Goal: Transaction & Acquisition: Purchase product/service

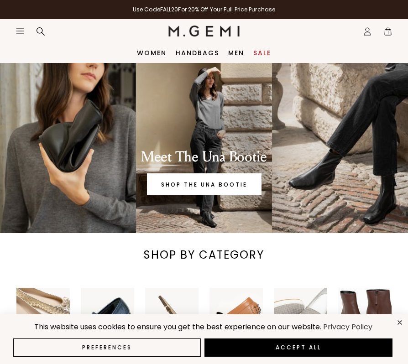
click at [20, 31] on icon "Icons/20x20/hamburger@2x" at bounding box center [20, 30] width 9 height 9
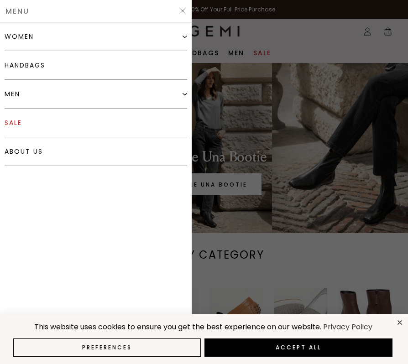
click at [26, 121] on link "sale" at bounding box center [96, 123] width 183 height 29
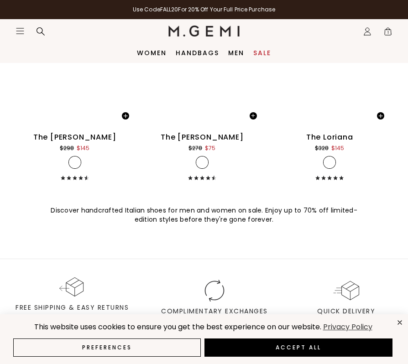
scroll to position [6863, 0]
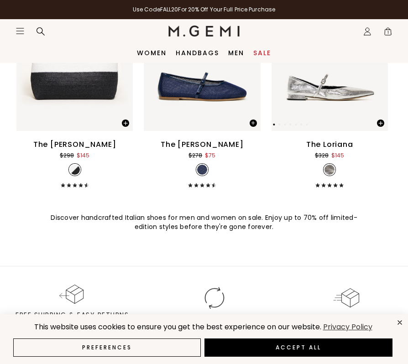
click at [325, 101] on img at bounding box center [330, 53] width 116 height 155
click at [339, 112] on img at bounding box center [330, 53] width 116 height 155
click at [344, 143] on div "The Loriana" at bounding box center [329, 144] width 47 height 11
click at [153, 57] on link "Women" at bounding box center [152, 52] width 30 height 7
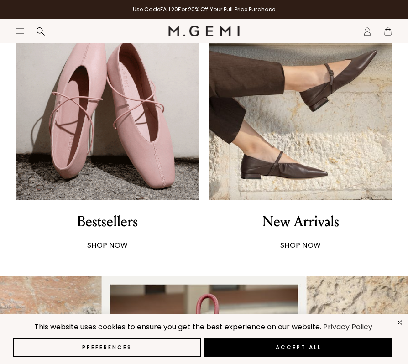
scroll to position [425, 0]
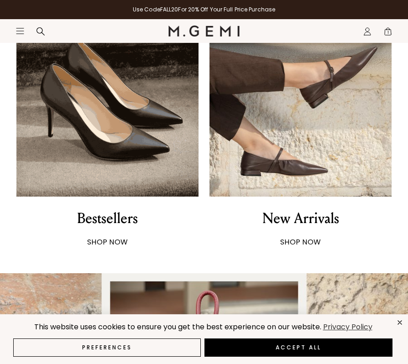
click at [133, 216] on div "Bestsellers" at bounding box center [107, 219] width 61 height 22
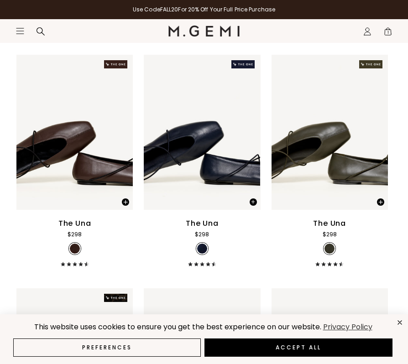
scroll to position [818, 0]
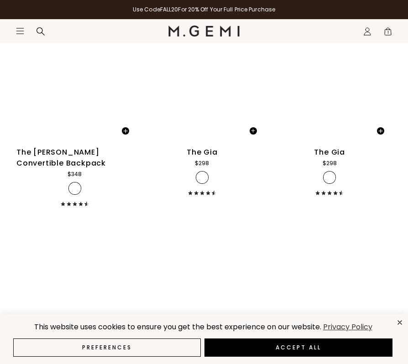
scroll to position [3488, 0]
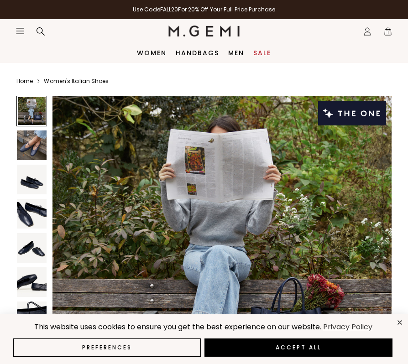
click at [33, 180] on img at bounding box center [32, 180] width 30 height 30
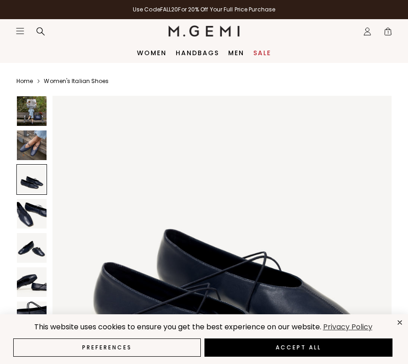
click at [29, 140] on img at bounding box center [32, 146] width 30 height 30
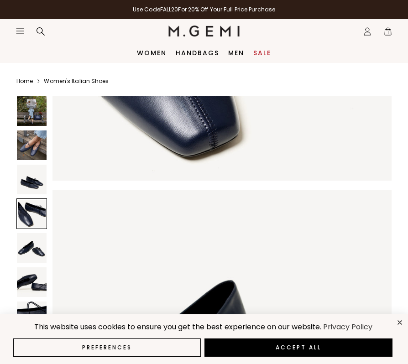
scroll to position [1302, 0]
